Goal: Information Seeking & Learning: Check status

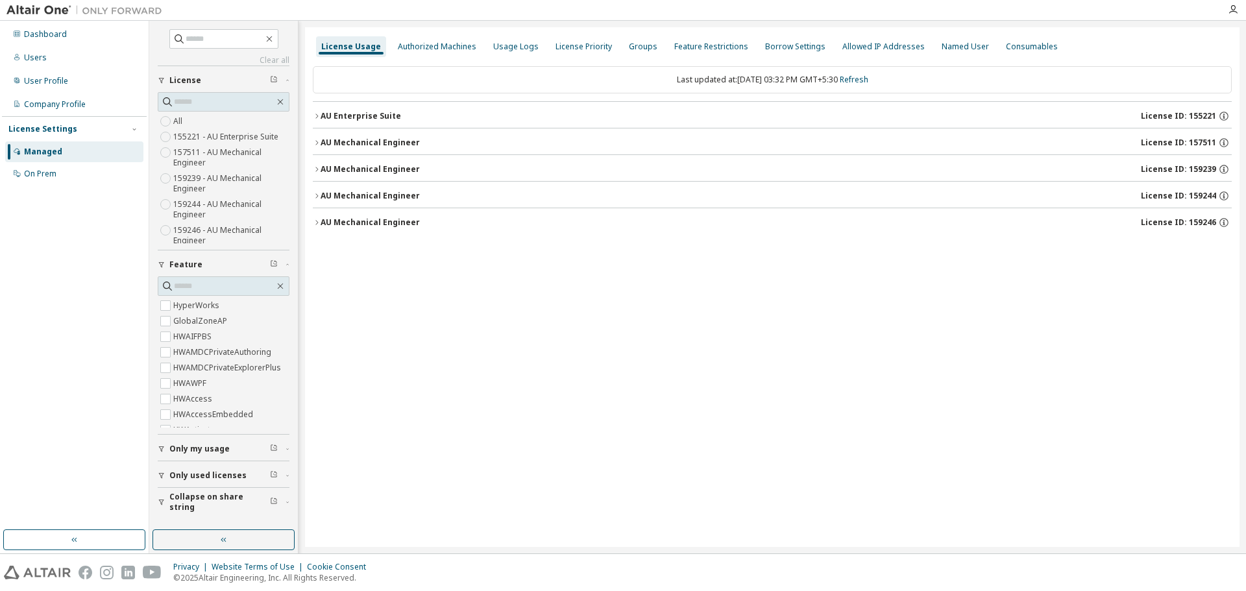
click at [373, 140] on div "AU Mechanical Engineer" at bounding box center [370, 143] width 99 height 10
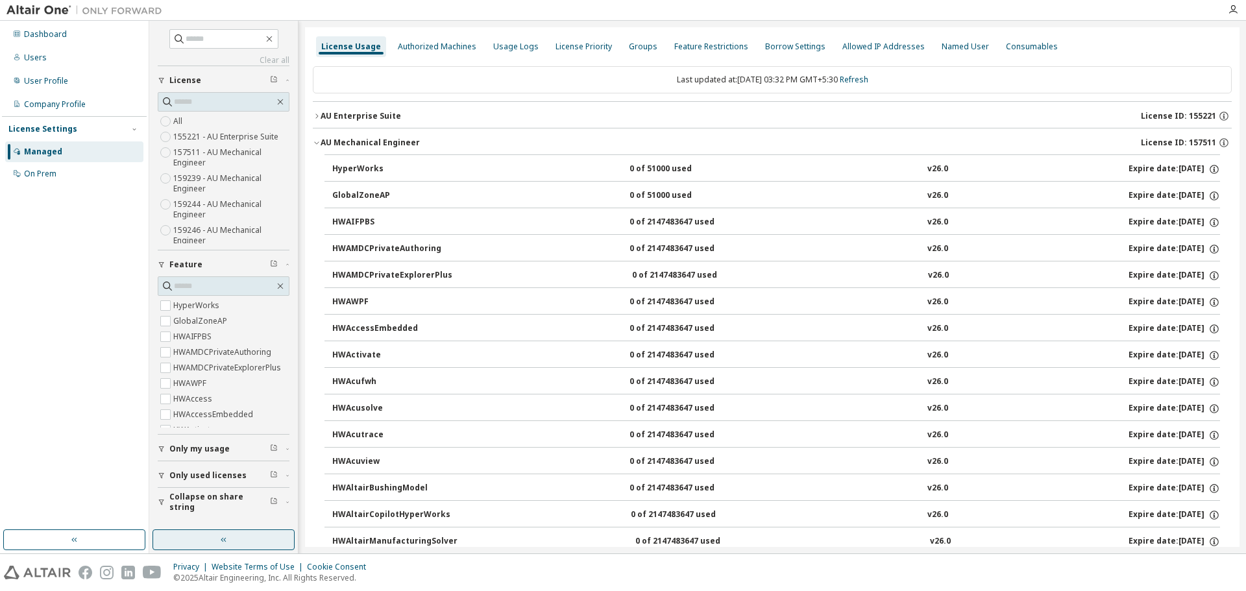
click at [215, 542] on button "button" at bounding box center [224, 540] width 142 height 21
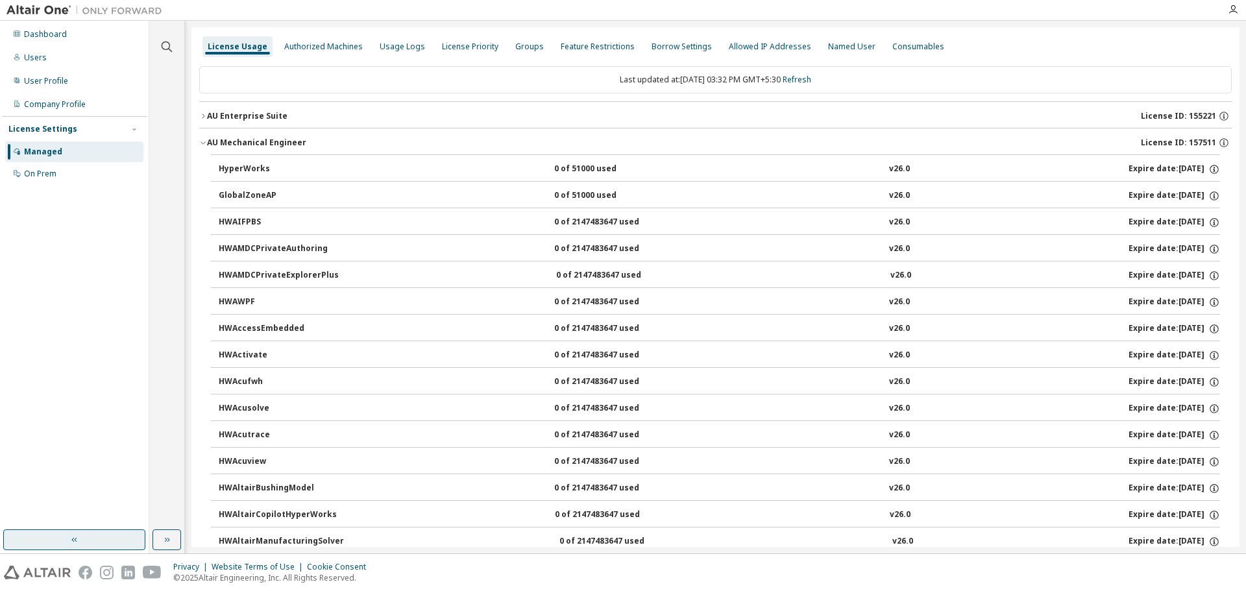
click at [112, 543] on button "button" at bounding box center [74, 540] width 142 height 21
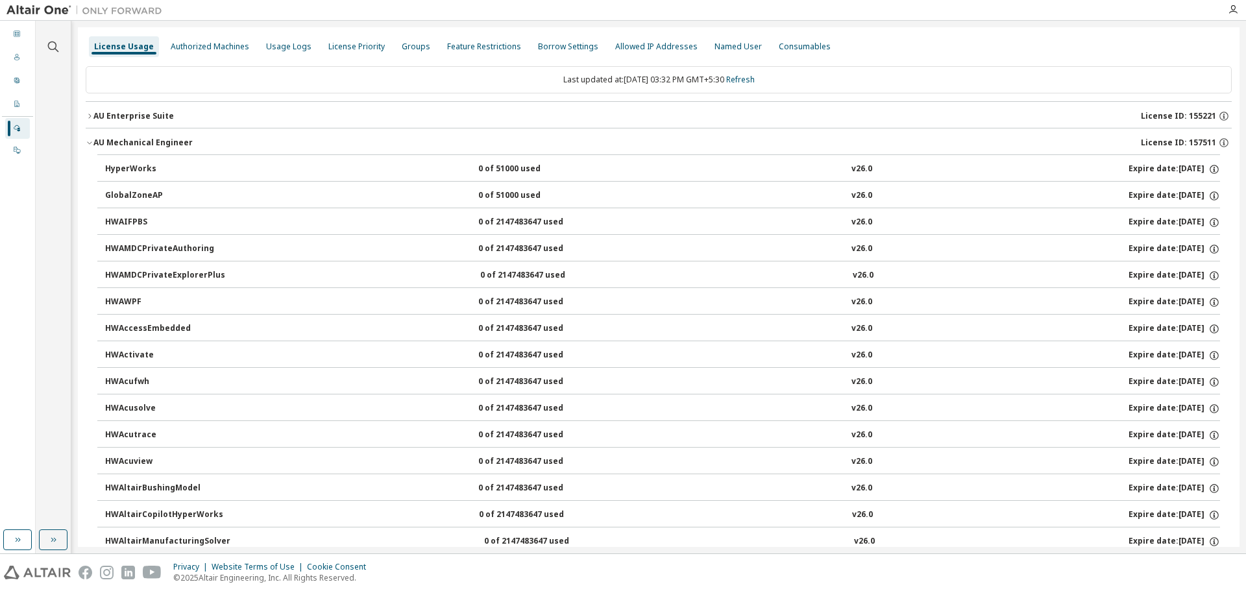
click at [107, 141] on div "AU Mechanical Engineer" at bounding box center [142, 143] width 99 height 10
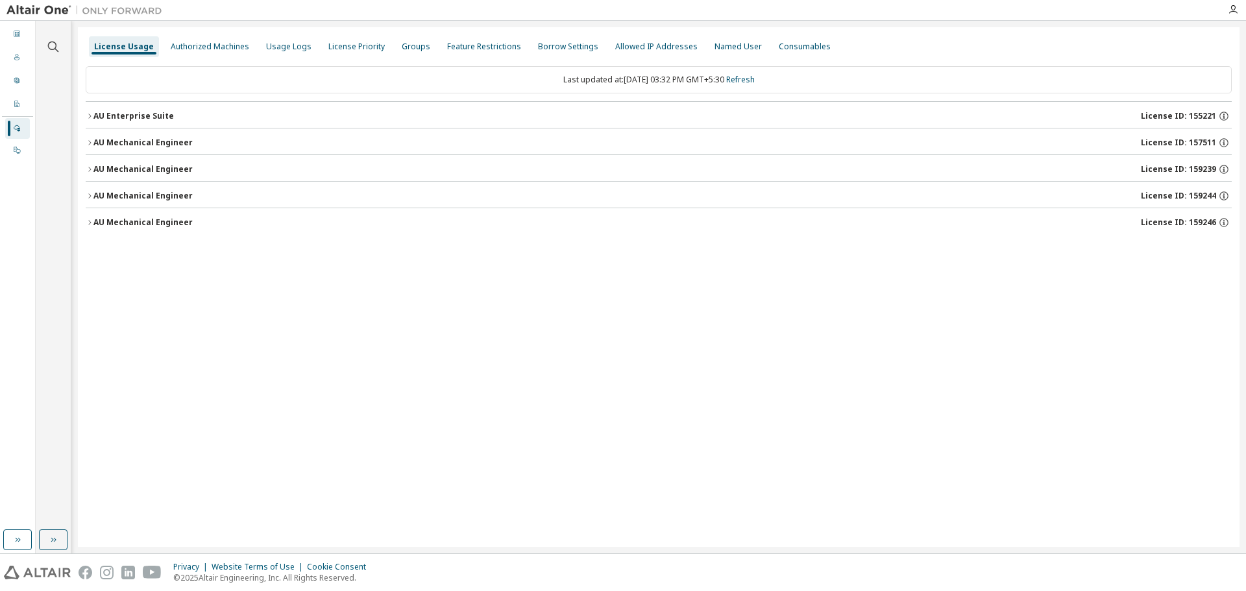
click at [107, 141] on div "AU Mechanical Engineer" at bounding box center [142, 143] width 99 height 10
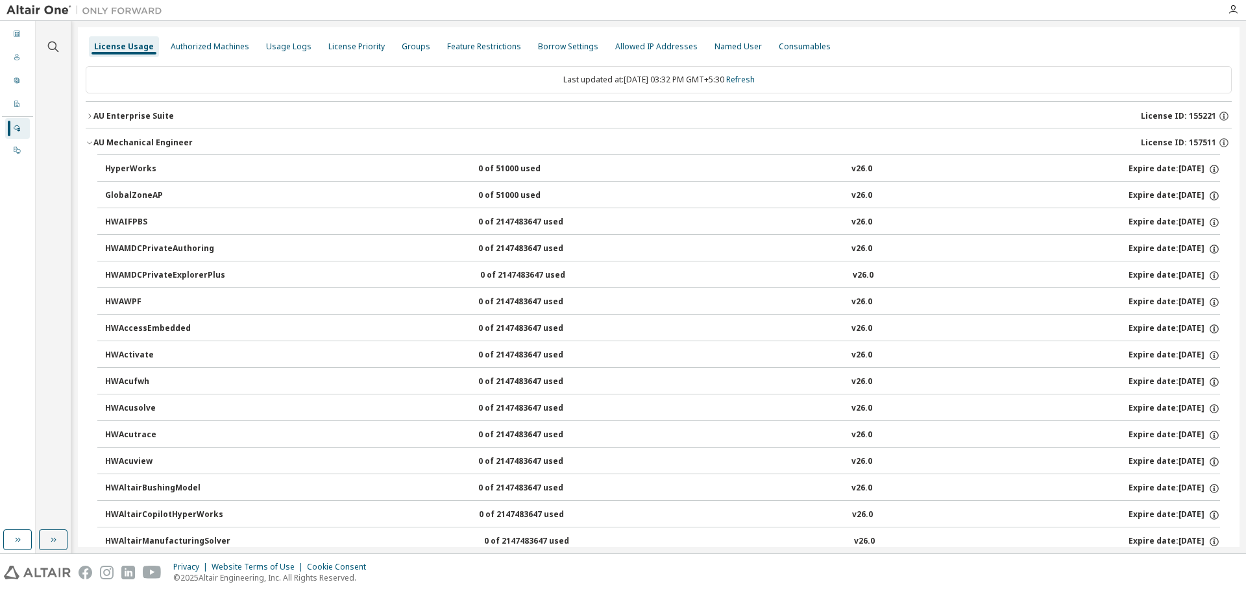
click at [107, 141] on div "AU Mechanical Engineer" at bounding box center [142, 143] width 99 height 10
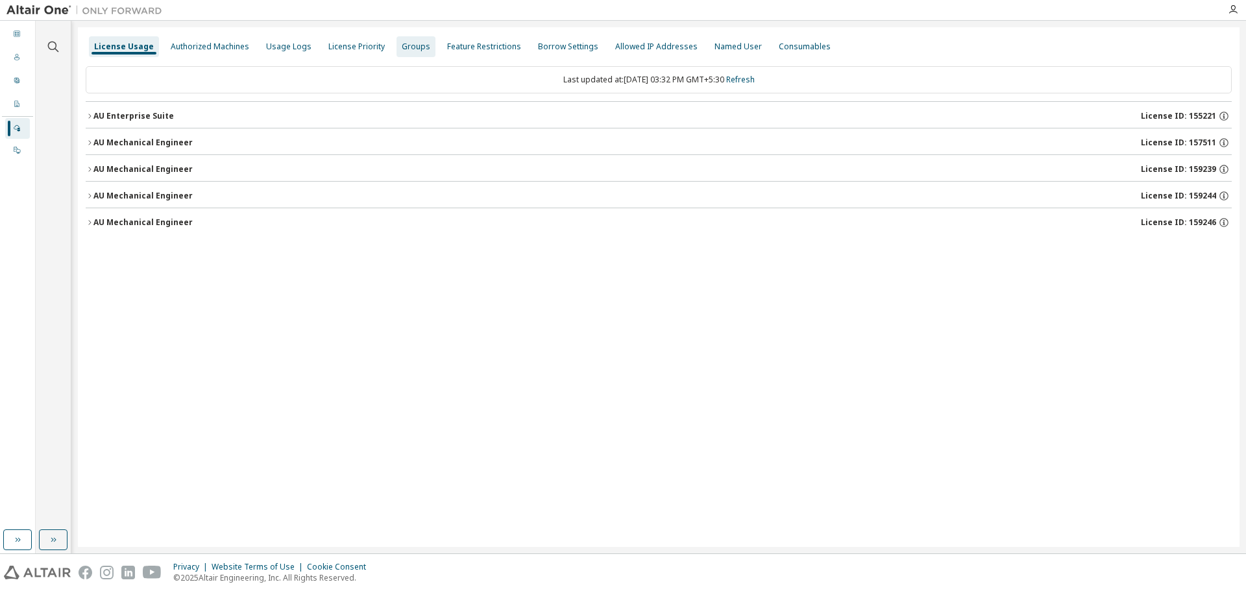
click at [411, 45] on div "Groups" at bounding box center [416, 47] width 29 height 10
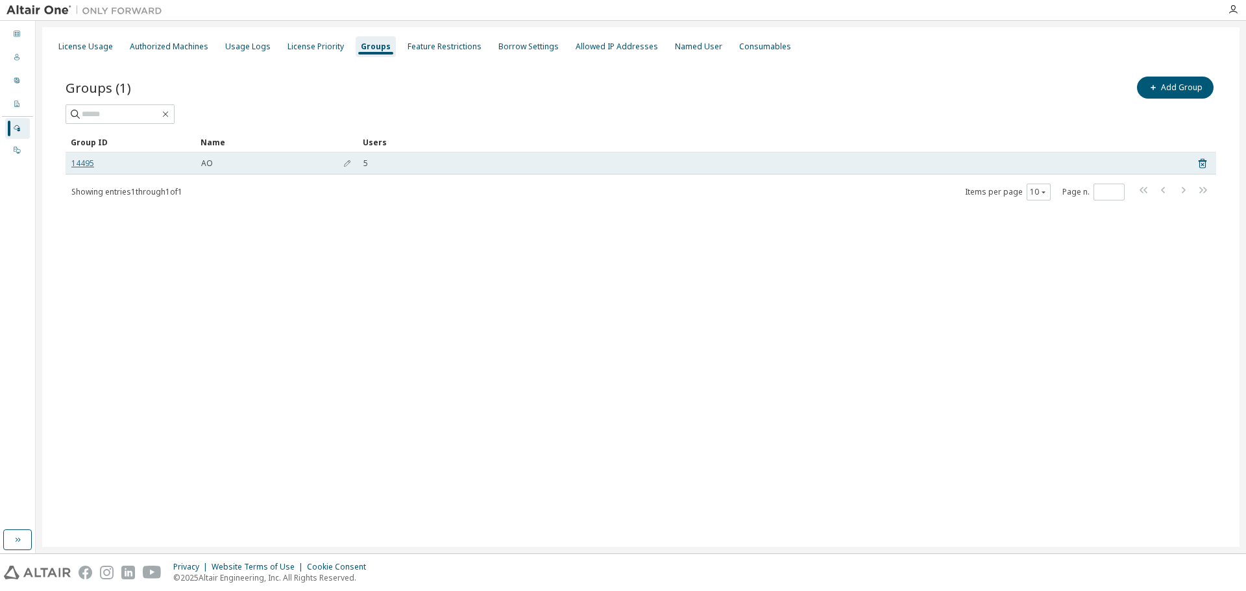
click at [85, 164] on link "14495" at bounding box center [82, 163] width 23 height 10
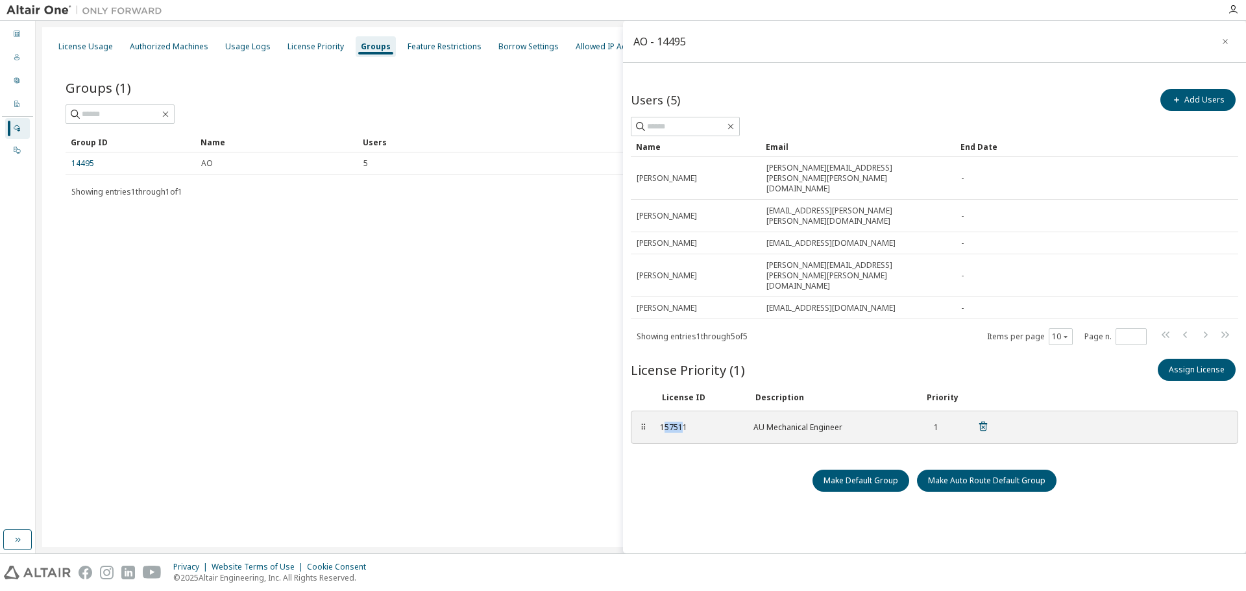
drag, startPoint x: 683, startPoint y: 374, endPoint x: 663, endPoint y: 377, distance: 20.3
click at [663, 422] on div "157511" at bounding box center [699, 427] width 78 height 10
click at [696, 422] on div "157511" at bounding box center [699, 427] width 78 height 10
drag, startPoint x: 686, startPoint y: 376, endPoint x: 659, endPoint y: 377, distance: 27.3
click at [659, 417] on div "157511 AU Mechanical Engineer 1" at bounding box center [824, 427] width 345 height 21
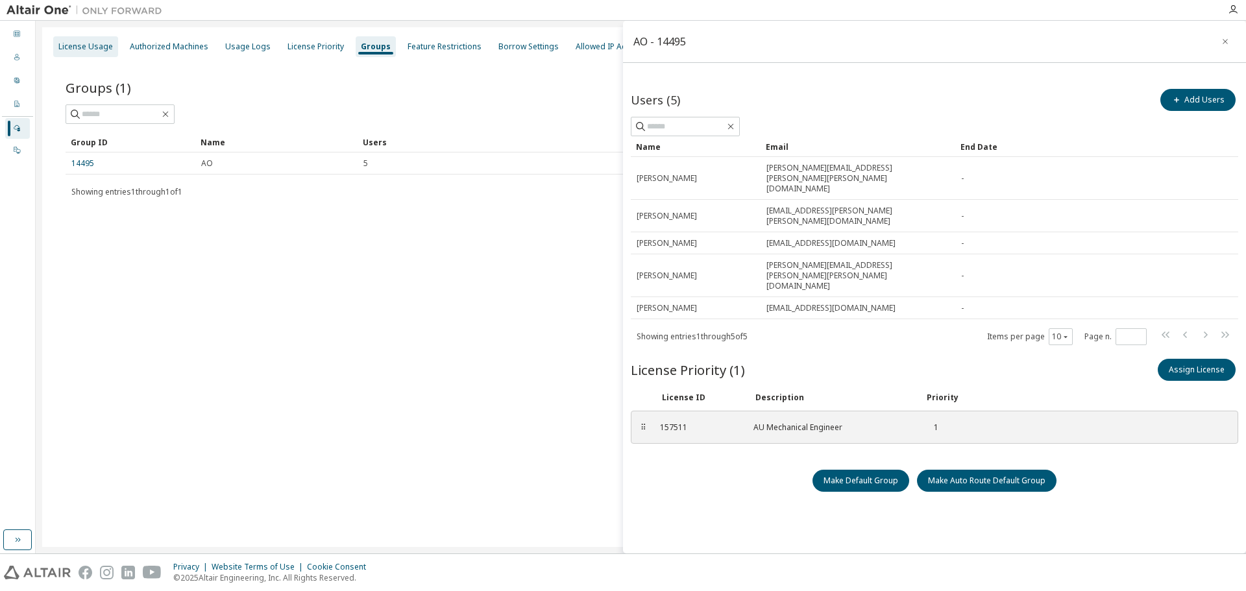
click at [92, 46] on div "License Usage" at bounding box center [85, 47] width 55 height 10
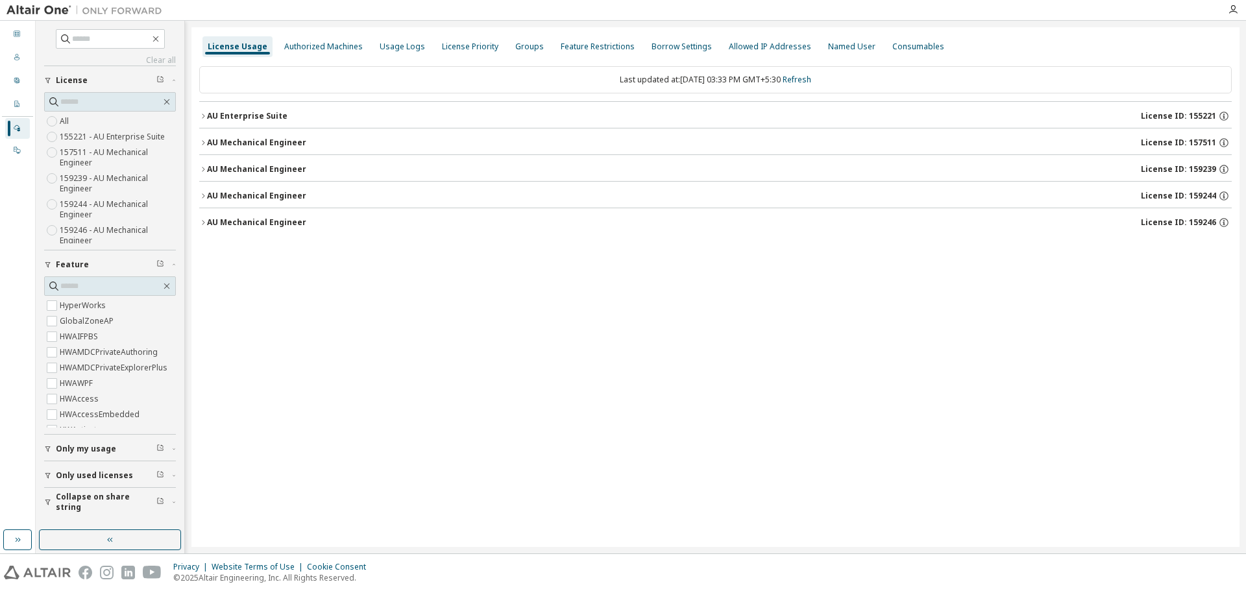
click at [209, 138] on div "AU Mechanical Engineer" at bounding box center [256, 143] width 99 height 10
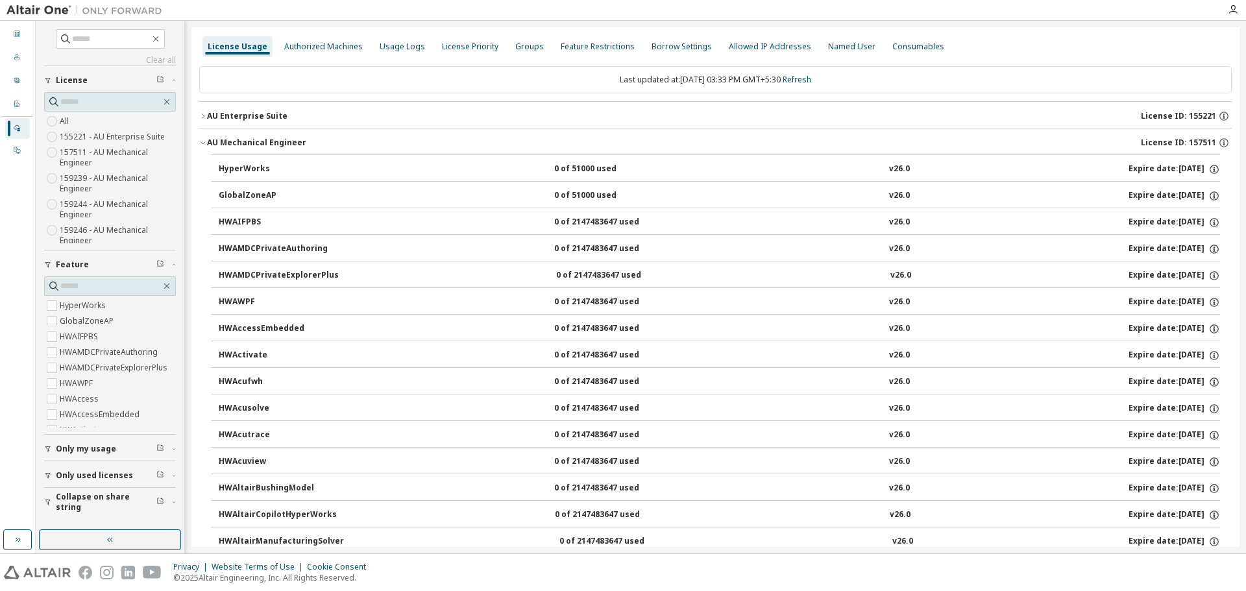
click at [584, 171] on div "0 of 51000 used" at bounding box center [612, 170] width 117 height 12
click at [204, 141] on icon "button" at bounding box center [203, 143] width 8 height 8
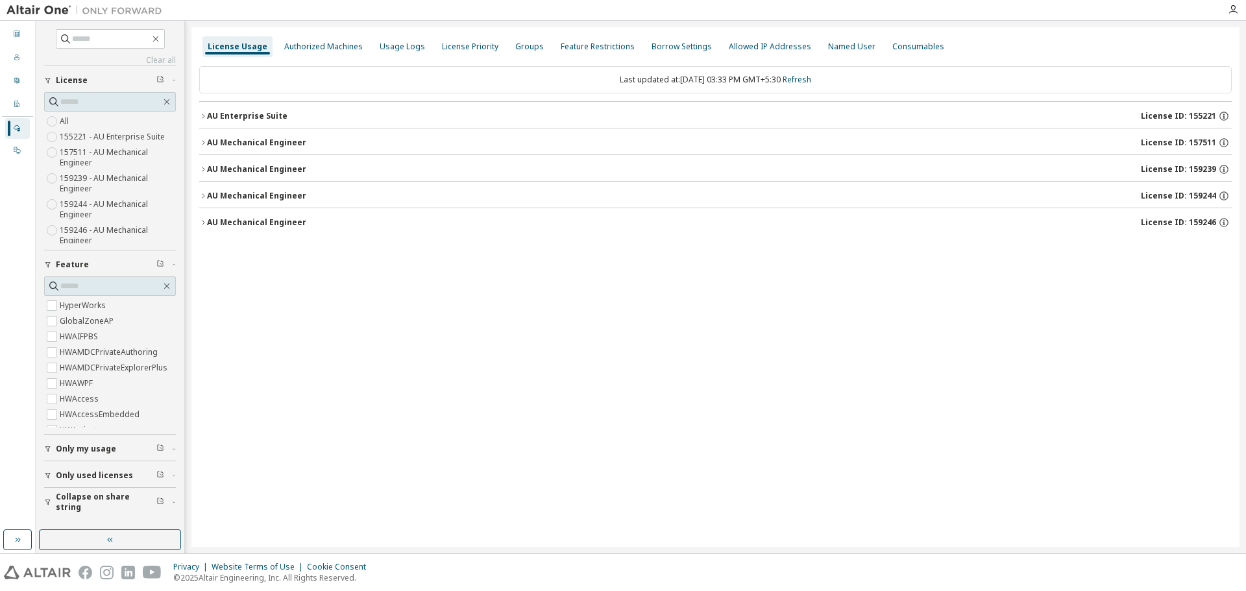
click at [204, 141] on icon "button" at bounding box center [203, 143] width 8 height 8
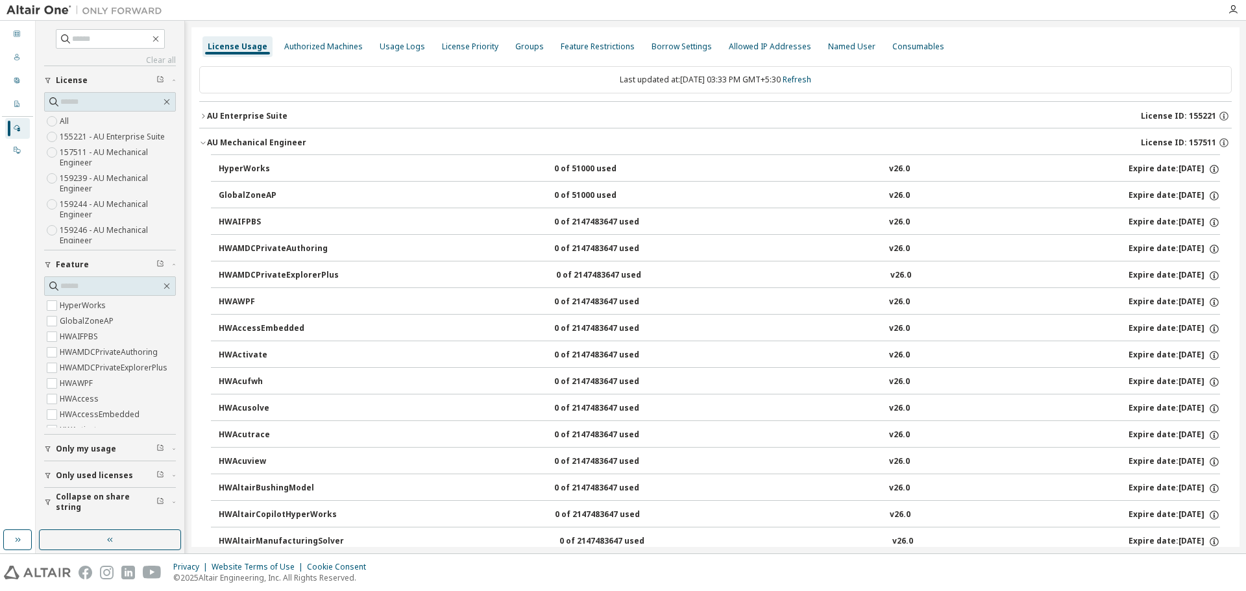
click at [575, 168] on div "0 of 51000 used" at bounding box center [612, 170] width 117 height 12
click at [203, 144] on icon "button" at bounding box center [203, 143] width 5 height 3
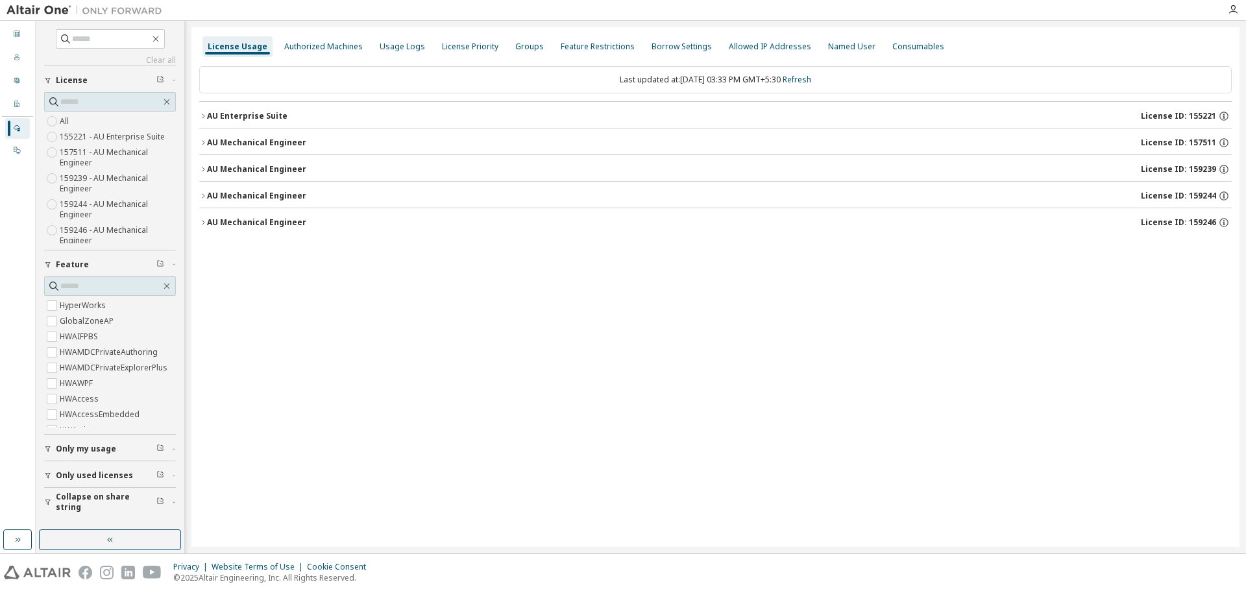
click at [206, 225] on icon "button" at bounding box center [203, 223] width 8 height 8
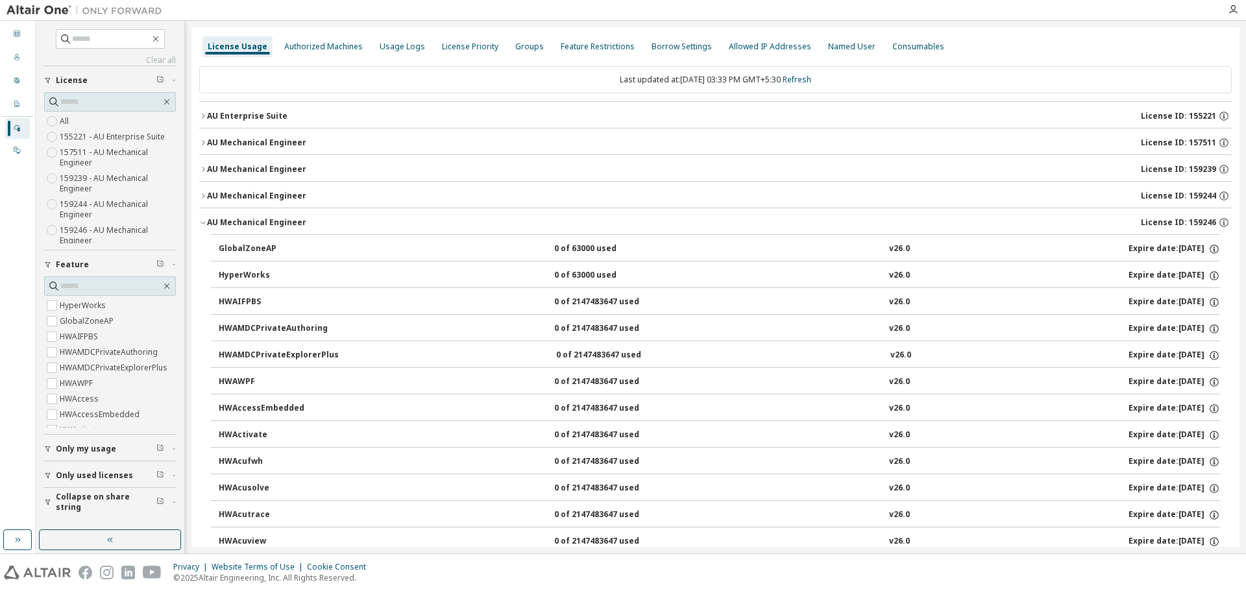
click at [206, 225] on icon "button" at bounding box center [203, 223] width 8 height 8
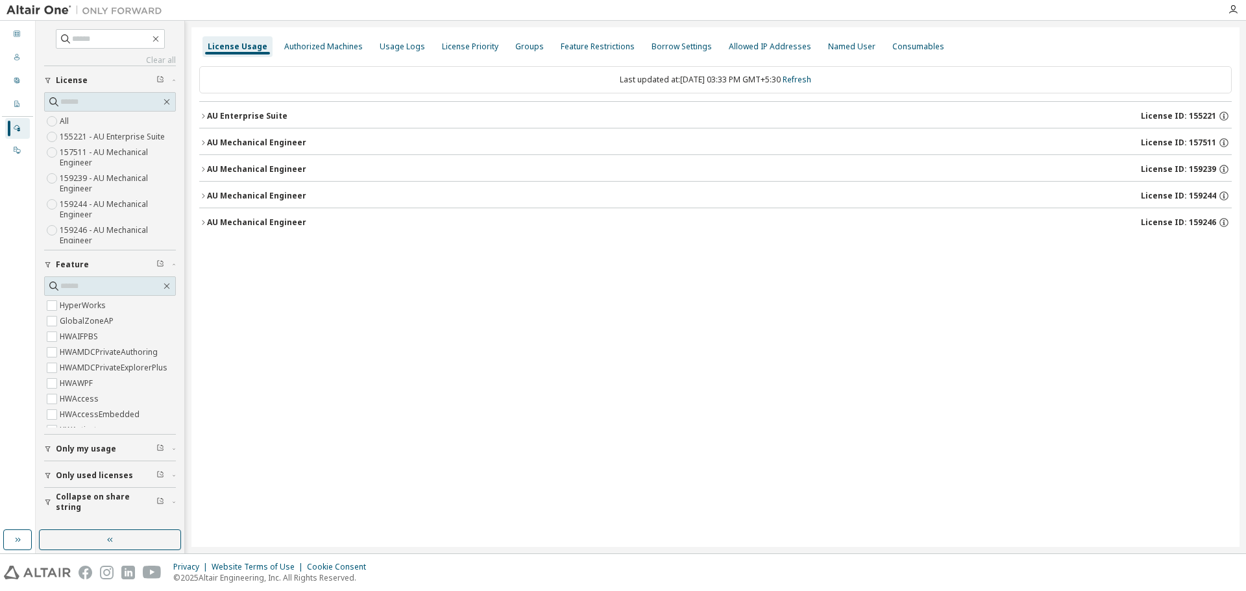
click at [208, 192] on div "AU Mechanical Engineer" at bounding box center [256, 196] width 99 height 10
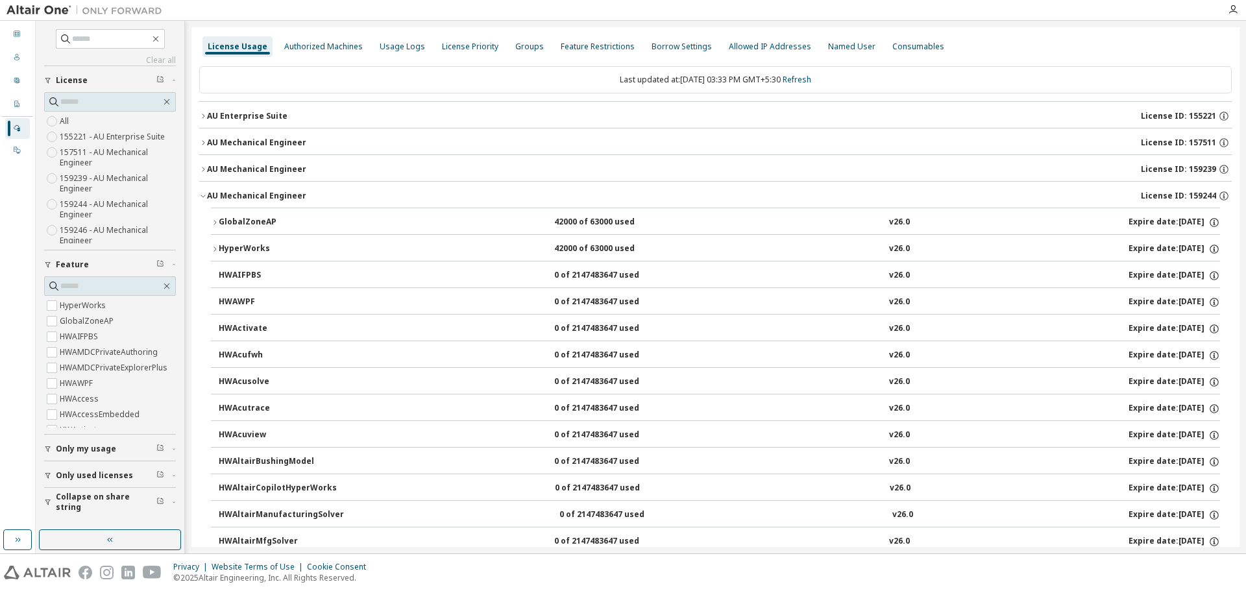
click at [208, 192] on div "AU Mechanical Engineer" at bounding box center [256, 196] width 99 height 10
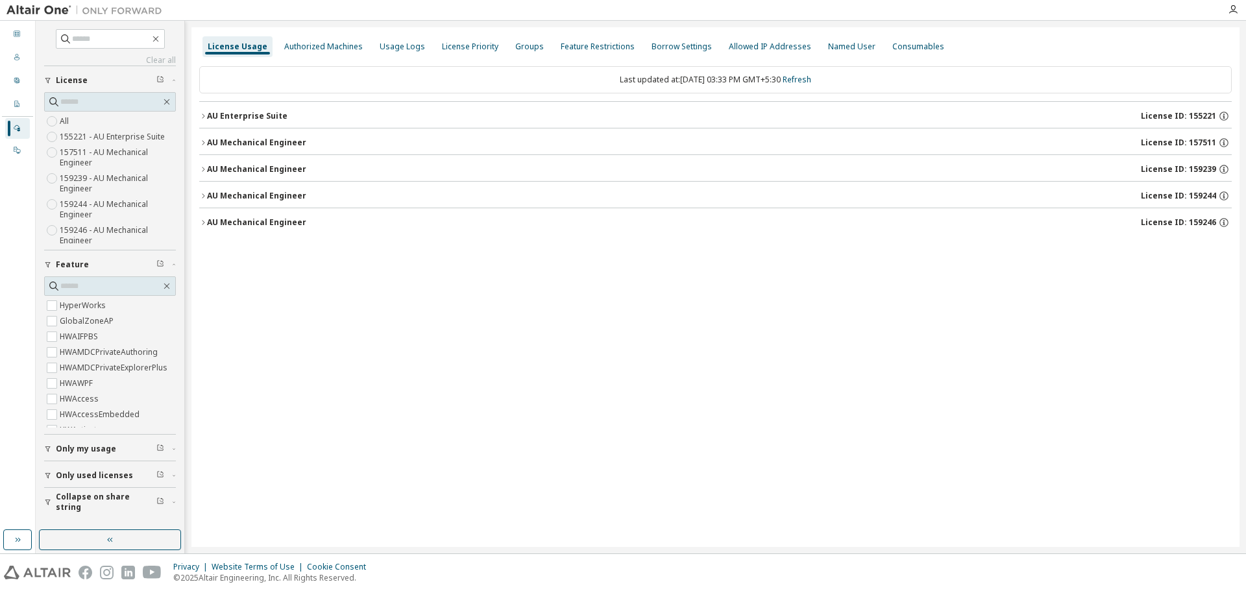
click at [213, 171] on div "AU Mechanical Engineer" at bounding box center [256, 169] width 99 height 10
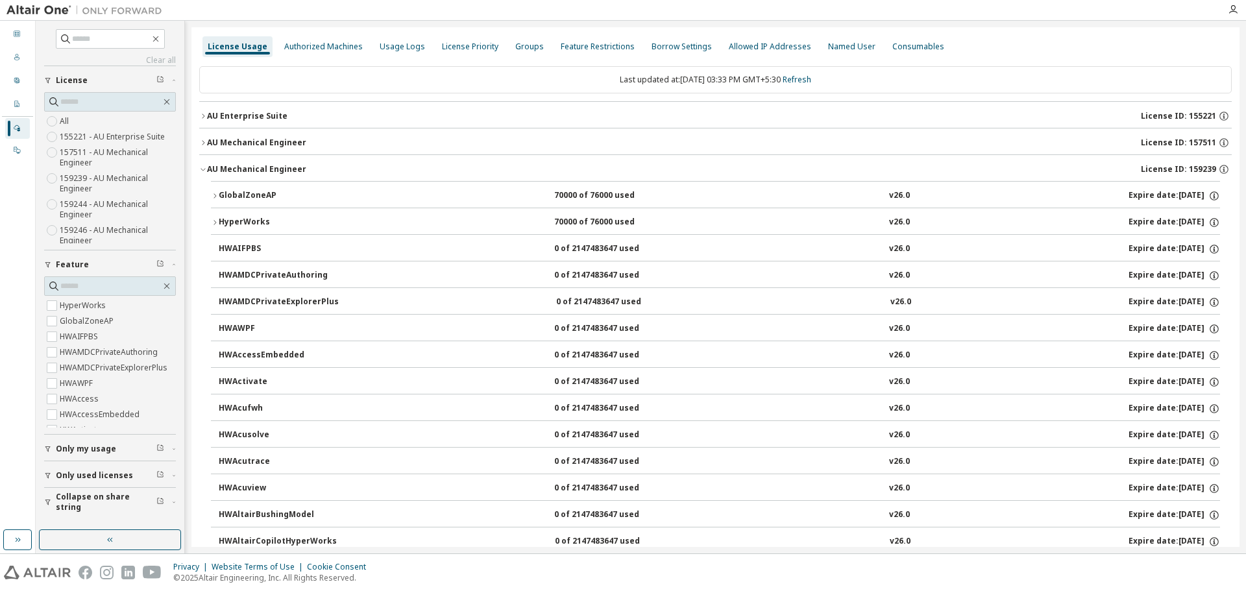
click at [214, 196] on icon "button" at bounding box center [215, 196] width 8 height 8
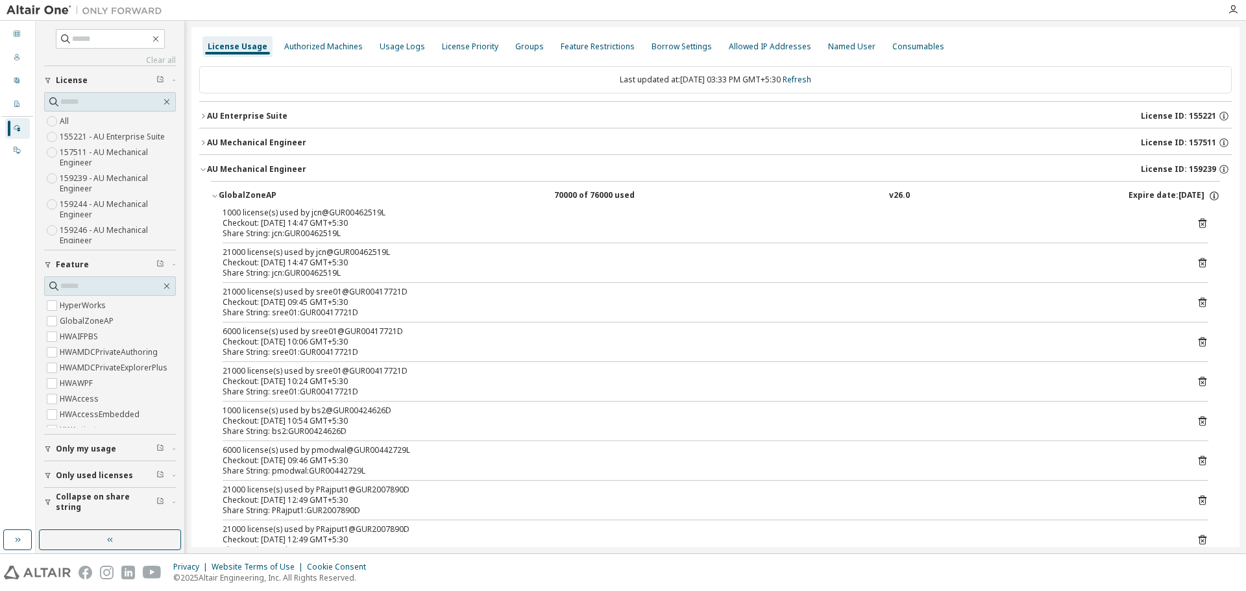
click at [214, 196] on icon "button" at bounding box center [215, 196] width 8 height 8
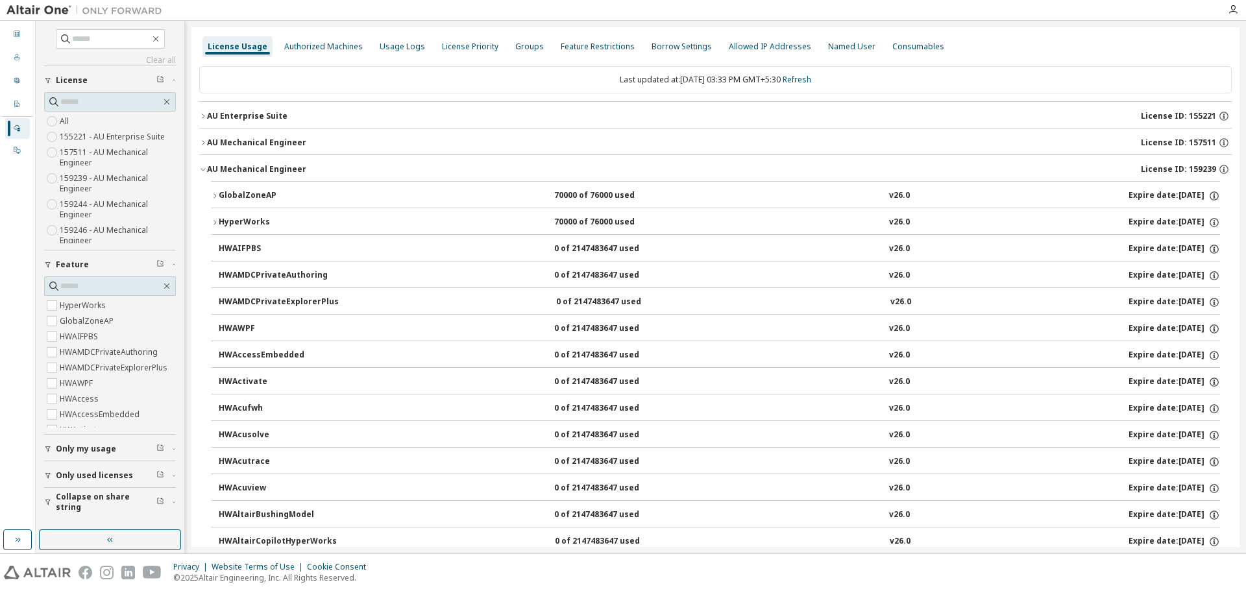
click at [214, 114] on div "AU Enterprise Suite" at bounding box center [247, 116] width 80 height 10
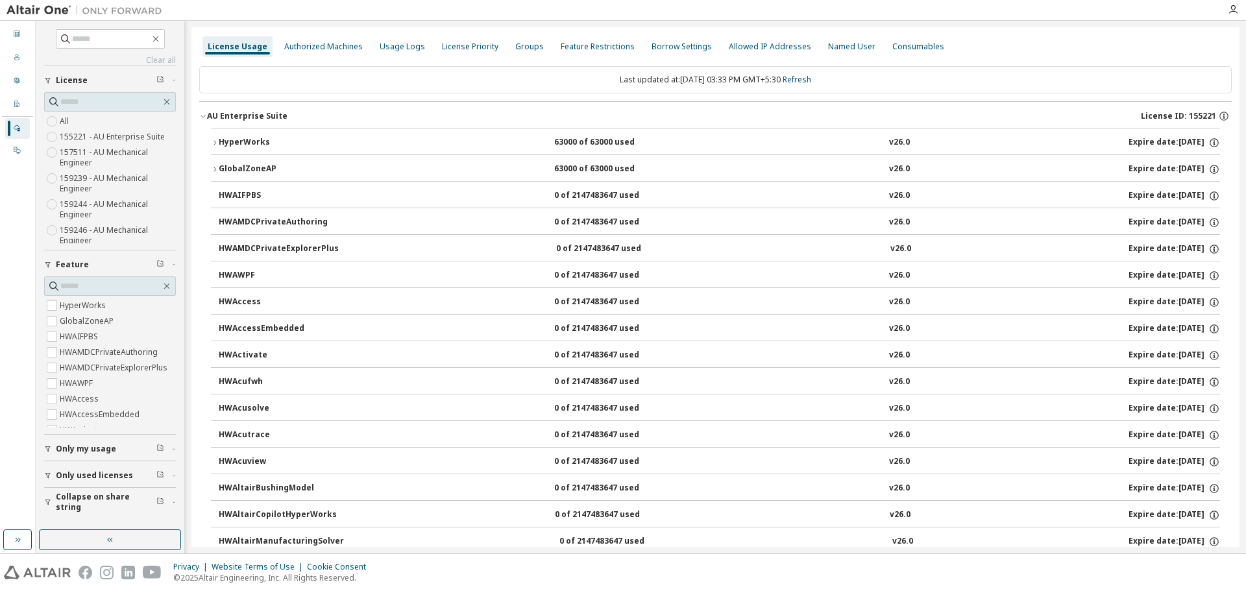
click at [214, 114] on div "AU Enterprise Suite" at bounding box center [247, 116] width 80 height 10
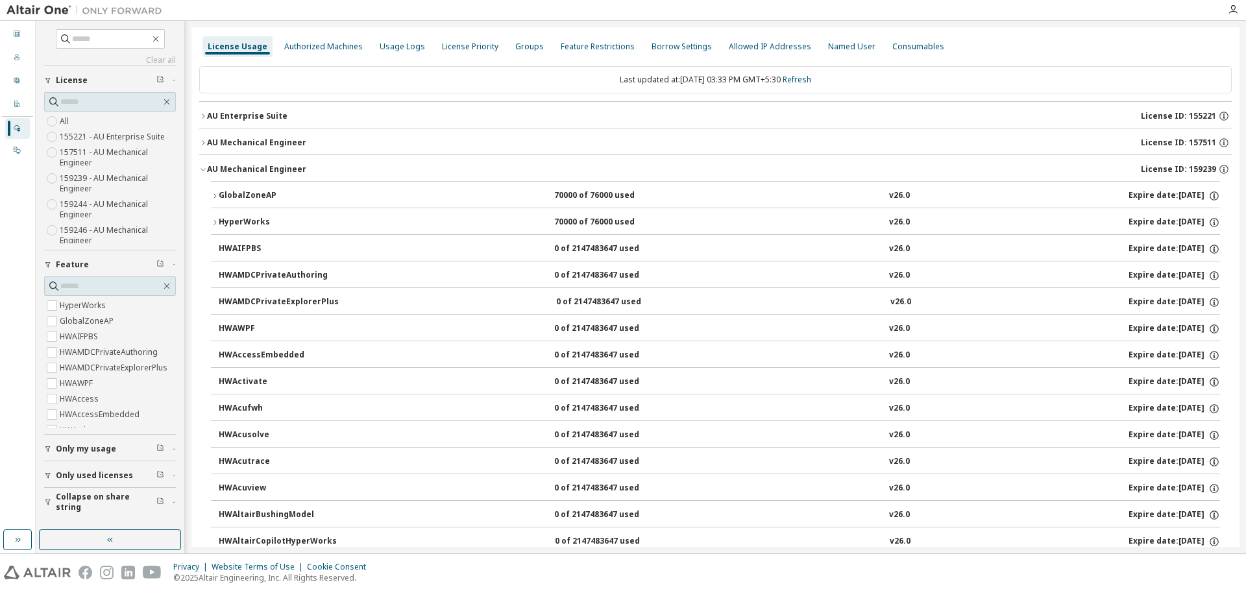
click at [202, 169] on icon "button" at bounding box center [203, 169] width 8 height 8
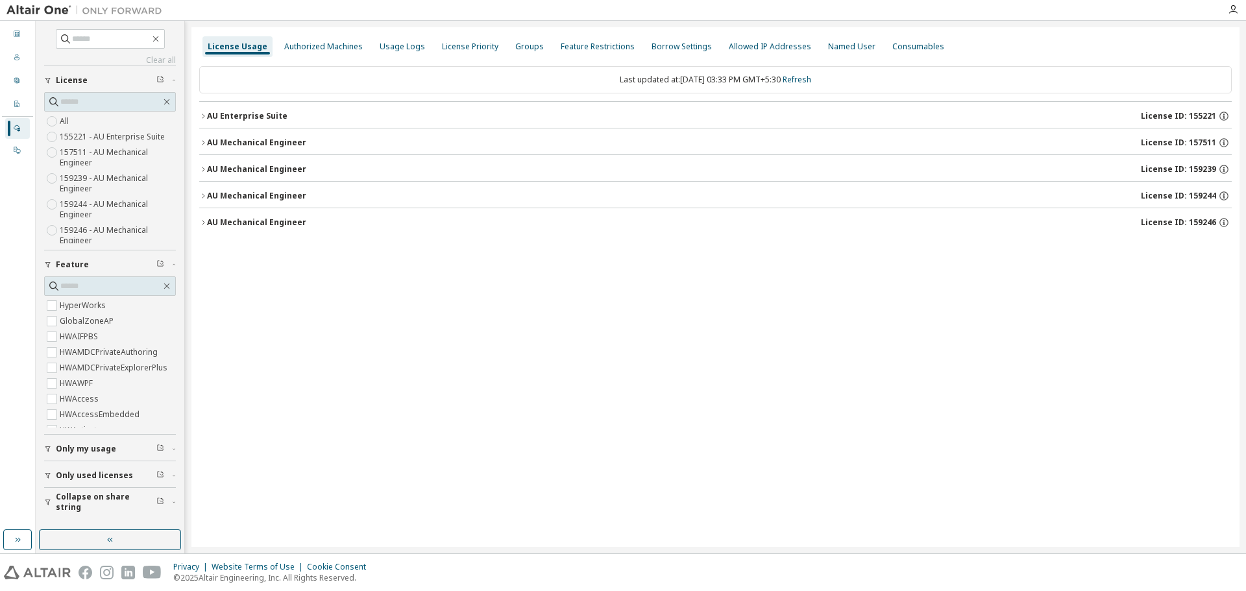
click at [206, 221] on icon "button" at bounding box center [203, 223] width 8 height 8
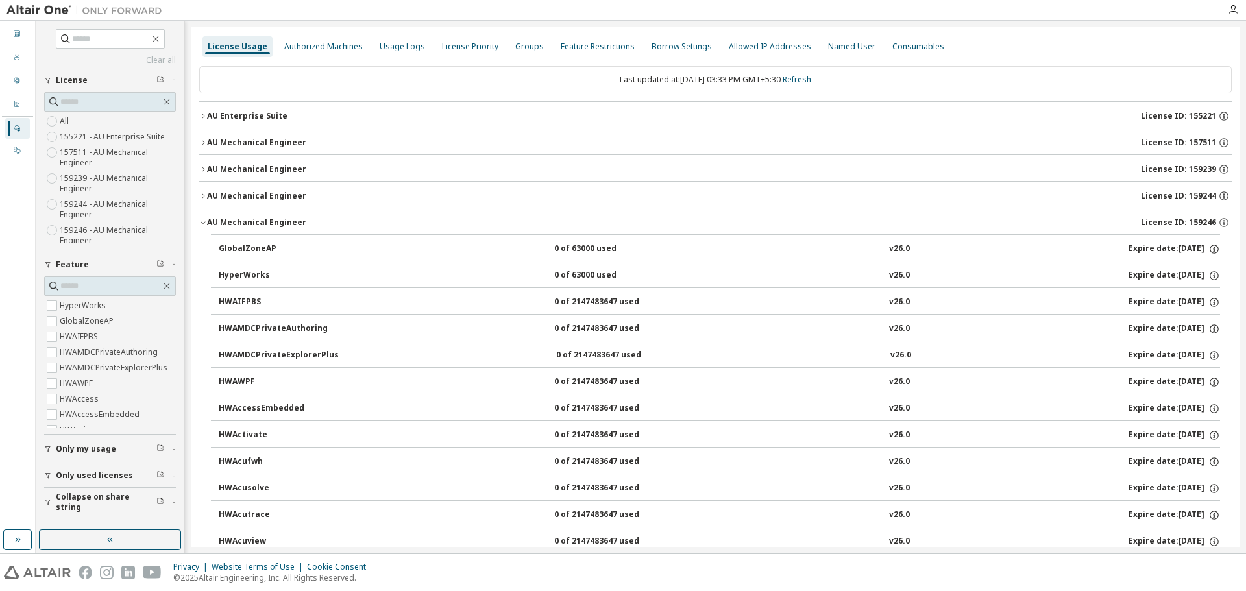
click at [203, 217] on button "AU Mechanical Engineer License ID: 159246" at bounding box center [715, 222] width 1033 height 29
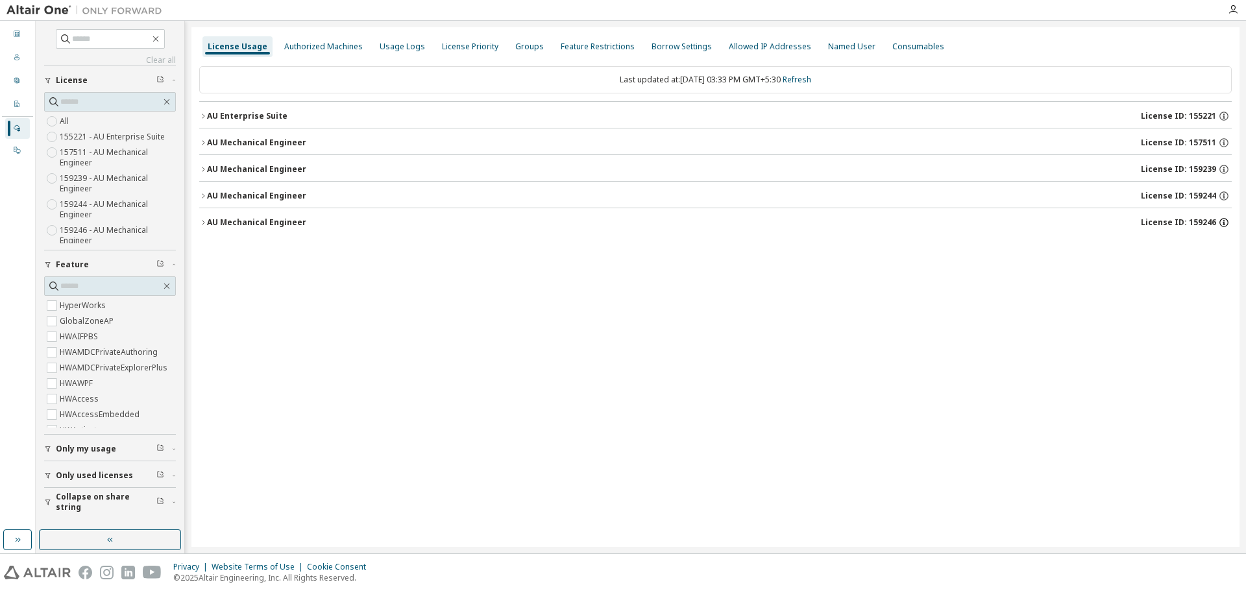
drag, startPoint x: 1133, startPoint y: 221, endPoint x: 1225, endPoint y: 224, distance: 92.9
click at [1225, 224] on div "AU Mechanical Engineer License ID: 159246" at bounding box center [719, 223] width 1025 height 12
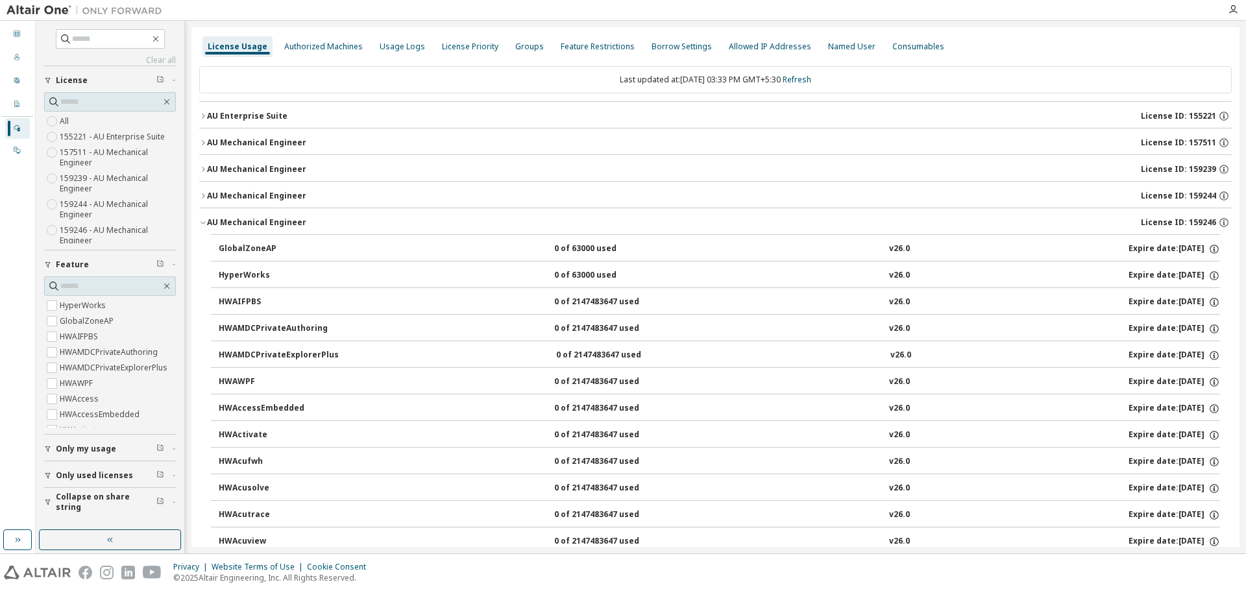
drag, startPoint x: 1136, startPoint y: 219, endPoint x: 1245, endPoint y: 227, distance: 109.3
click at [1245, 227] on div "Clear all Collapse on share string Only used licenses Only my usage Feature Hyp…" at bounding box center [641, 287] width 1210 height 533
click at [204, 220] on icon "button" at bounding box center [203, 223] width 8 height 8
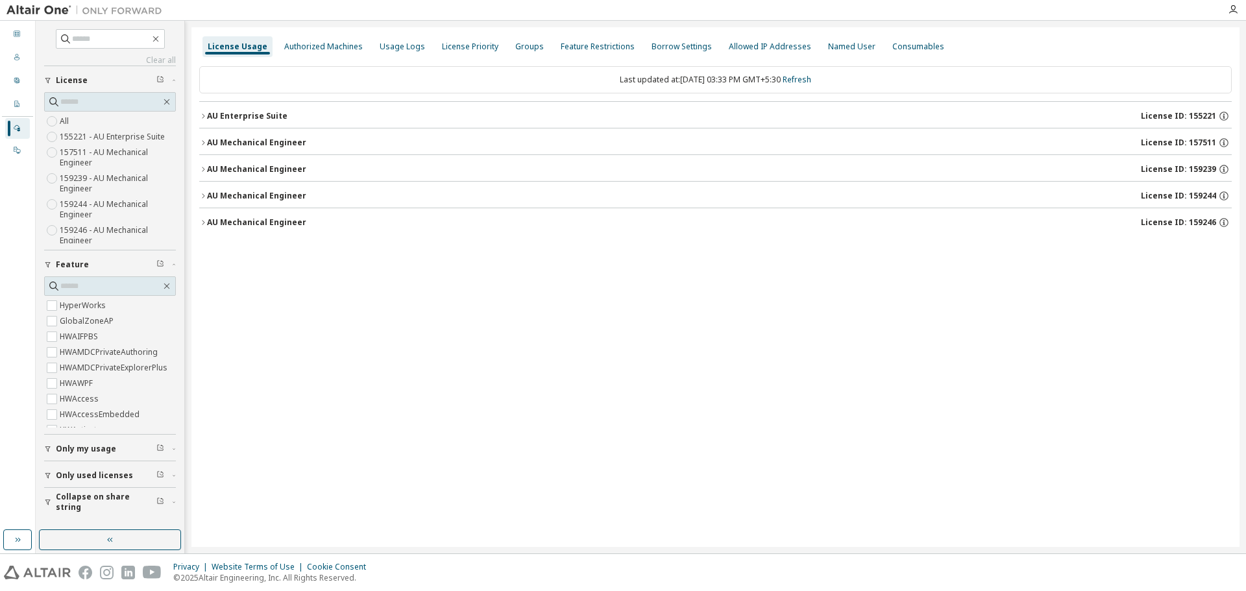
click at [250, 147] on div "AU Mechanical Engineer" at bounding box center [256, 143] width 99 height 10
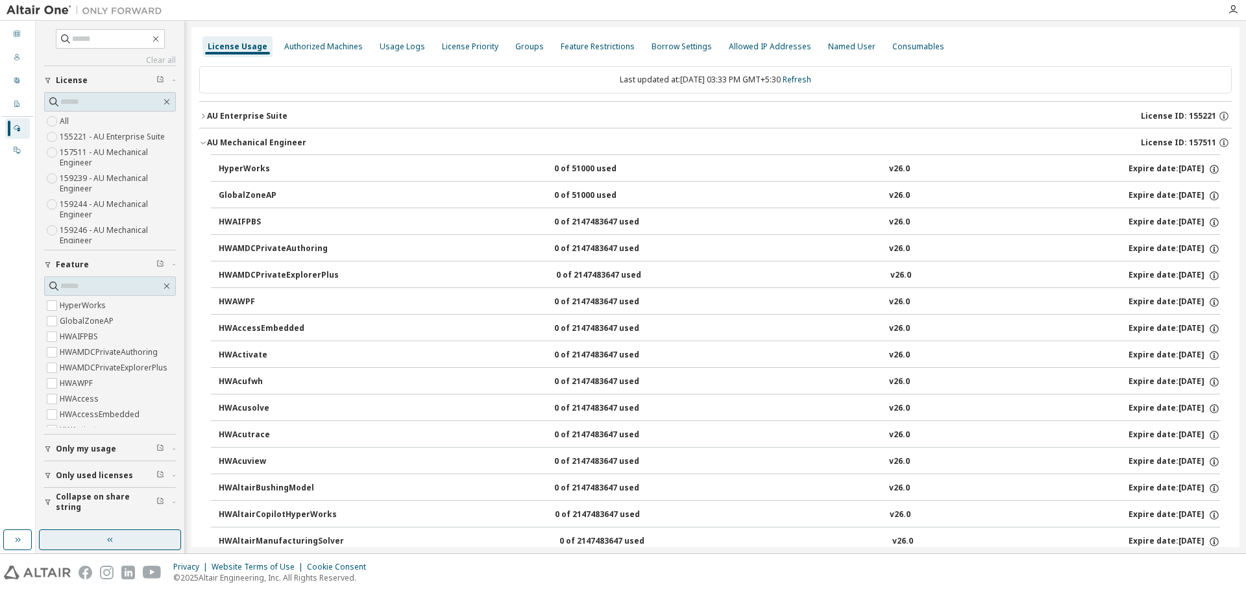
click at [116, 545] on button "button" at bounding box center [110, 540] width 142 height 21
